Goal: Information Seeking & Learning: Learn about a topic

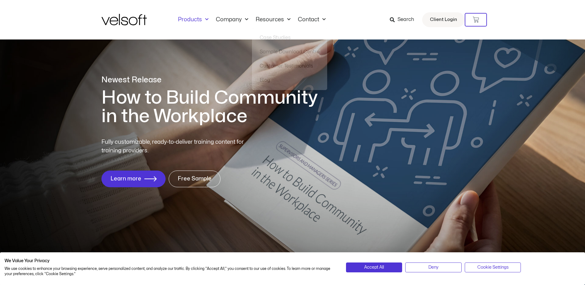
drag, startPoint x: 179, startPoint y: 23, endPoint x: 183, endPoint y: 20, distance: 4.9
click at [182, 21] on div "Products All Products Content ILT Courseware Storyline 360 Courses SCORM Course…" at bounding box center [292, 19] width 382 height 39
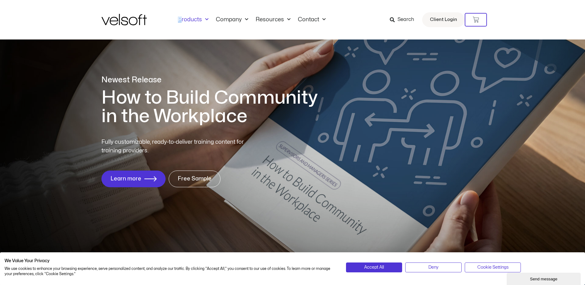
click at [180, 19] on link "Products" at bounding box center [193, 19] width 38 height 7
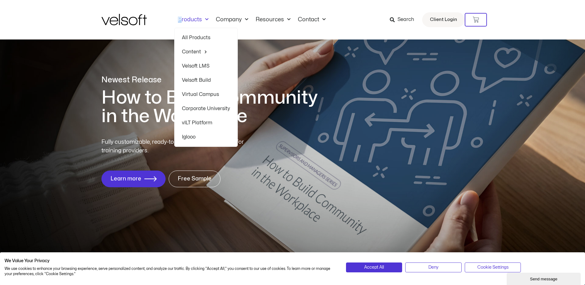
click at [196, 19] on link "Products" at bounding box center [193, 19] width 38 height 7
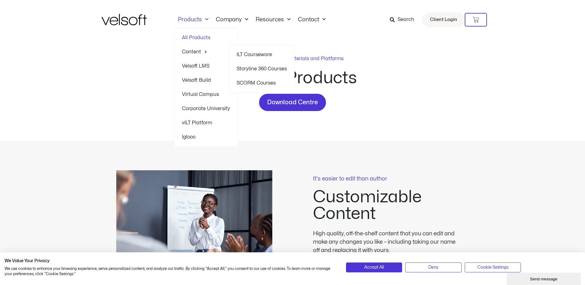
click at [241, 55] on link "ILT Courseware" at bounding box center [262, 54] width 50 height 14
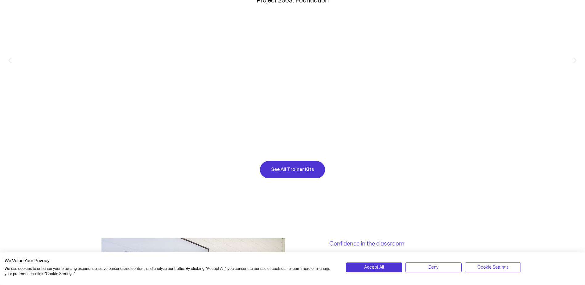
scroll to position [770, 0]
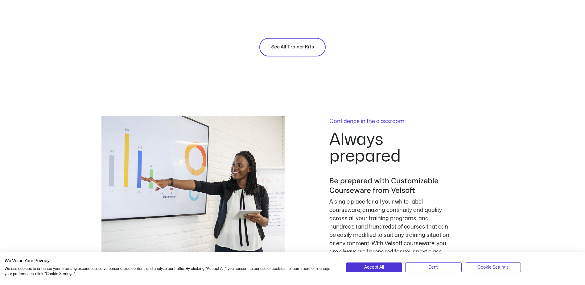
click at [295, 43] on span "See All Trainer Kits" at bounding box center [292, 46] width 43 height 7
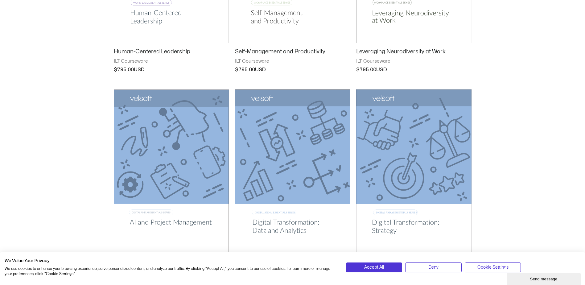
scroll to position [493, 0]
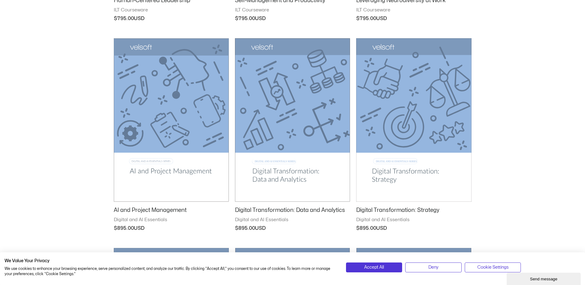
click at [410, 167] on img at bounding box center [413, 119] width 115 height 163
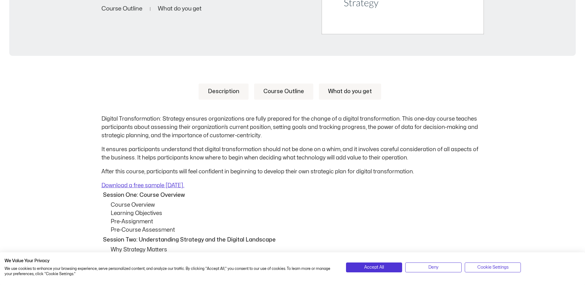
scroll to position [247, 0]
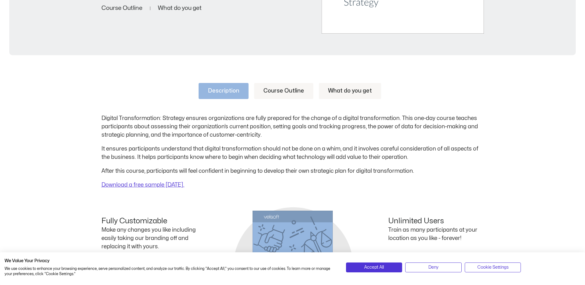
click at [295, 89] on link "Course Outline" at bounding box center [283, 91] width 59 height 16
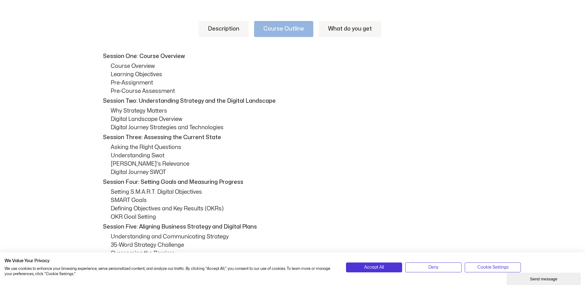
scroll to position [308, 0]
